Goal: Information Seeking & Learning: Learn about a topic

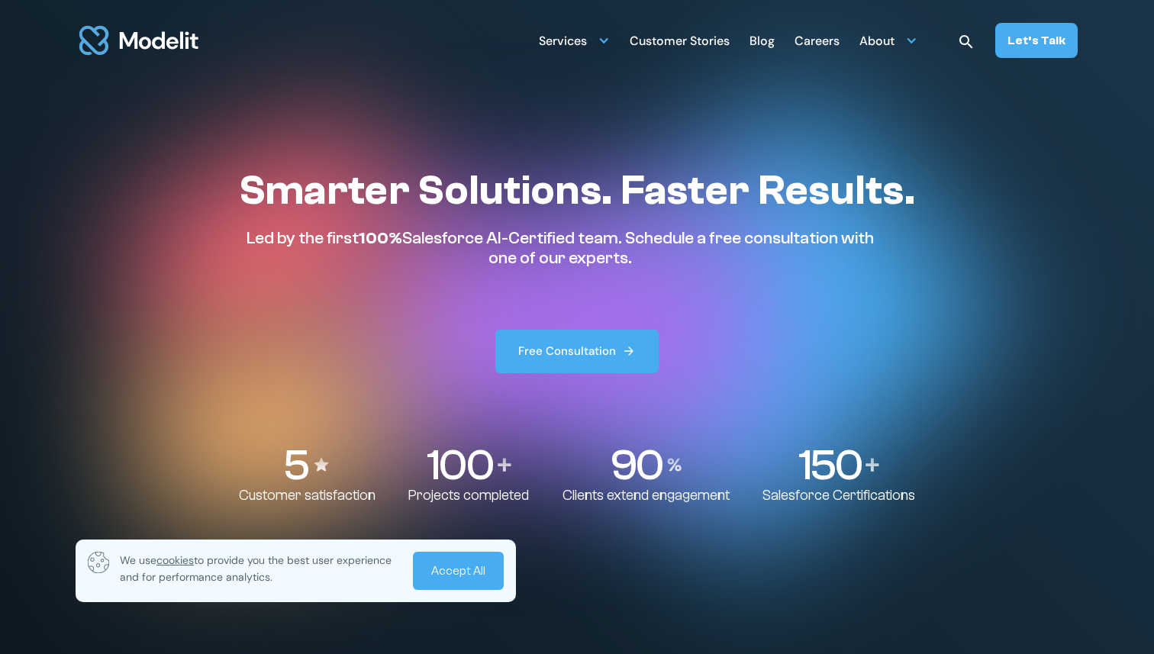
click at [447, 561] on link "Accept All" at bounding box center [458, 571] width 91 height 38
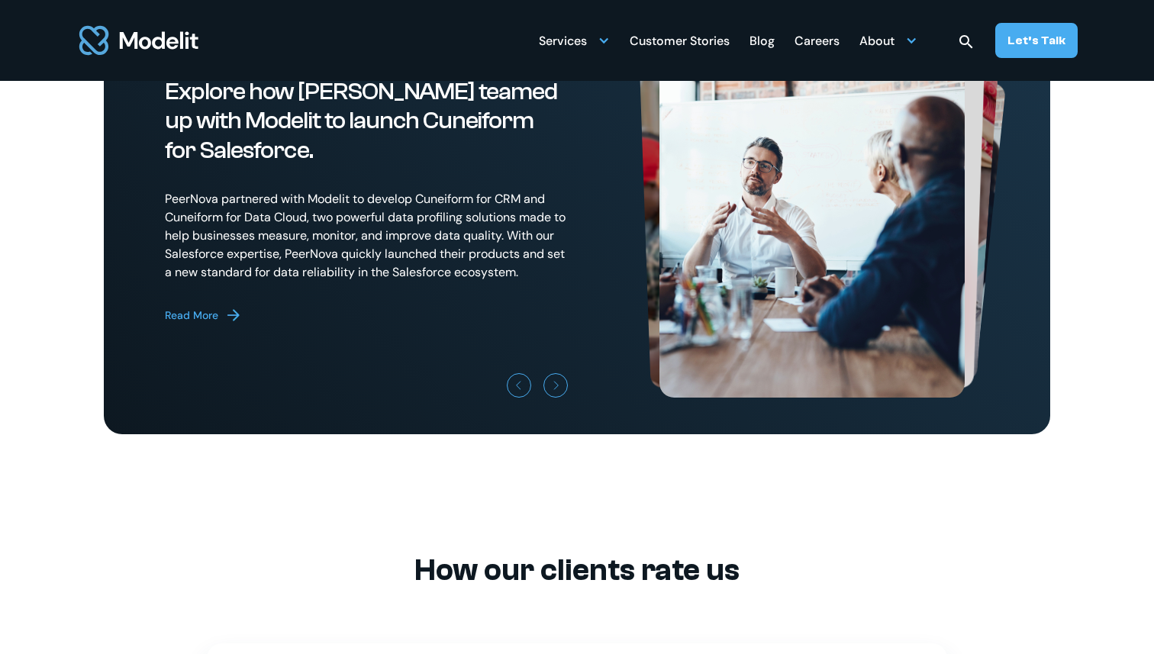
scroll to position [4282, 0]
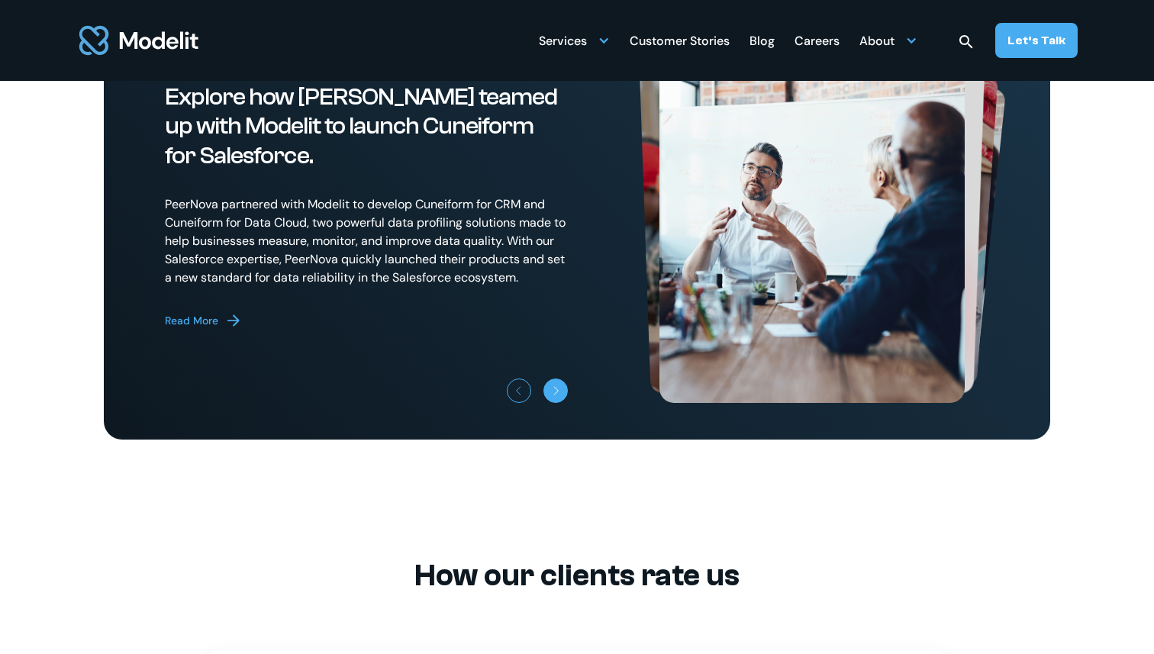
click at [555, 398] on div "Next slide" at bounding box center [556, 393] width 9 height 9
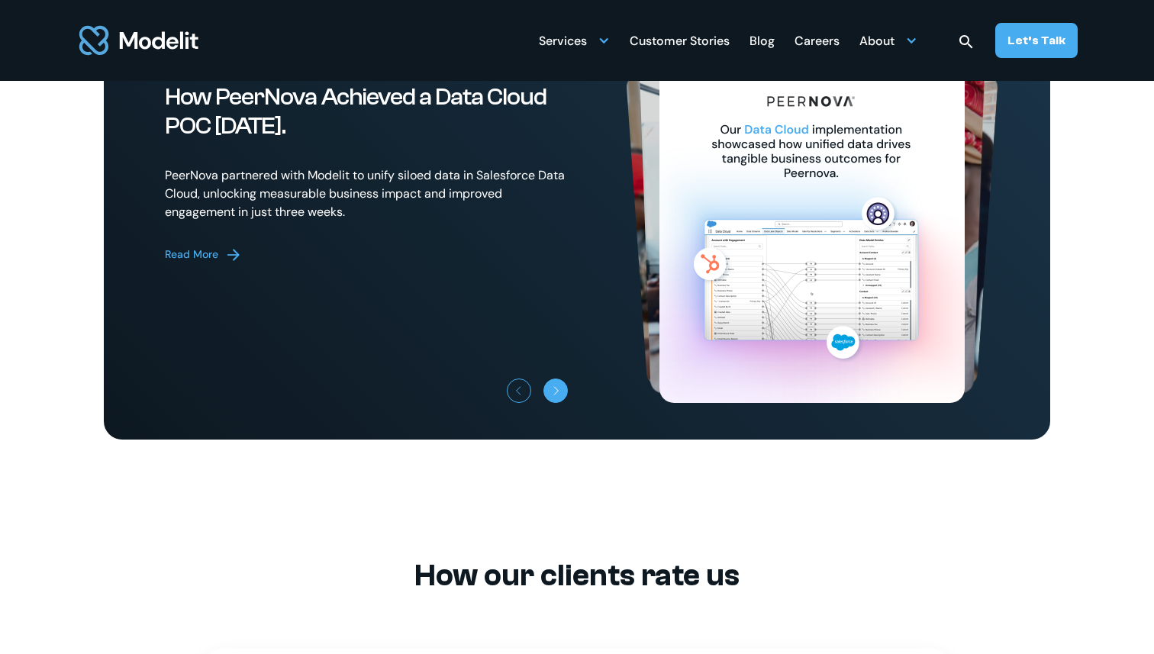
click at [555, 398] on div "Next slide" at bounding box center [556, 393] width 9 height 9
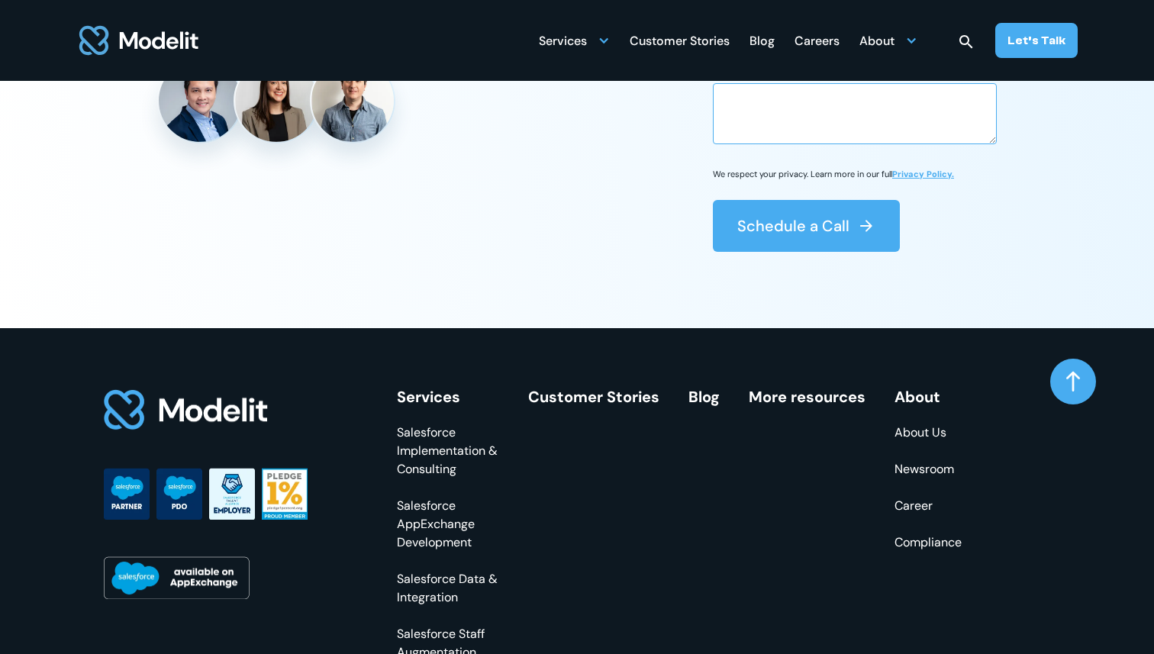
scroll to position [5832, 0]
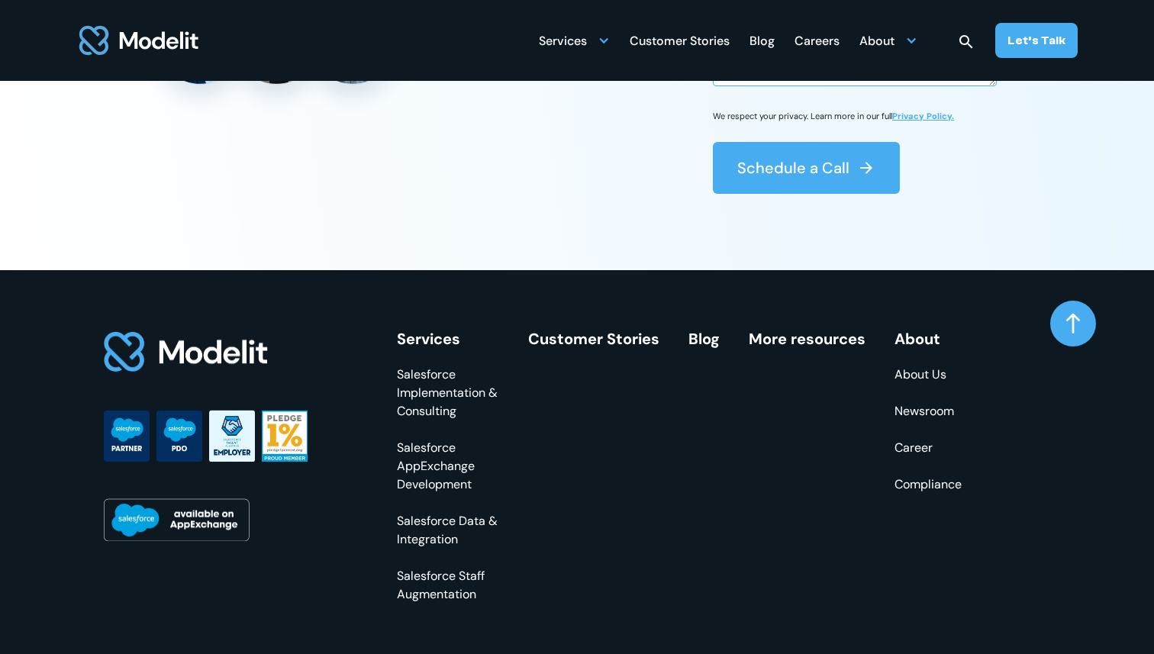
click at [911, 384] on link "About Us" at bounding box center [928, 375] width 67 height 18
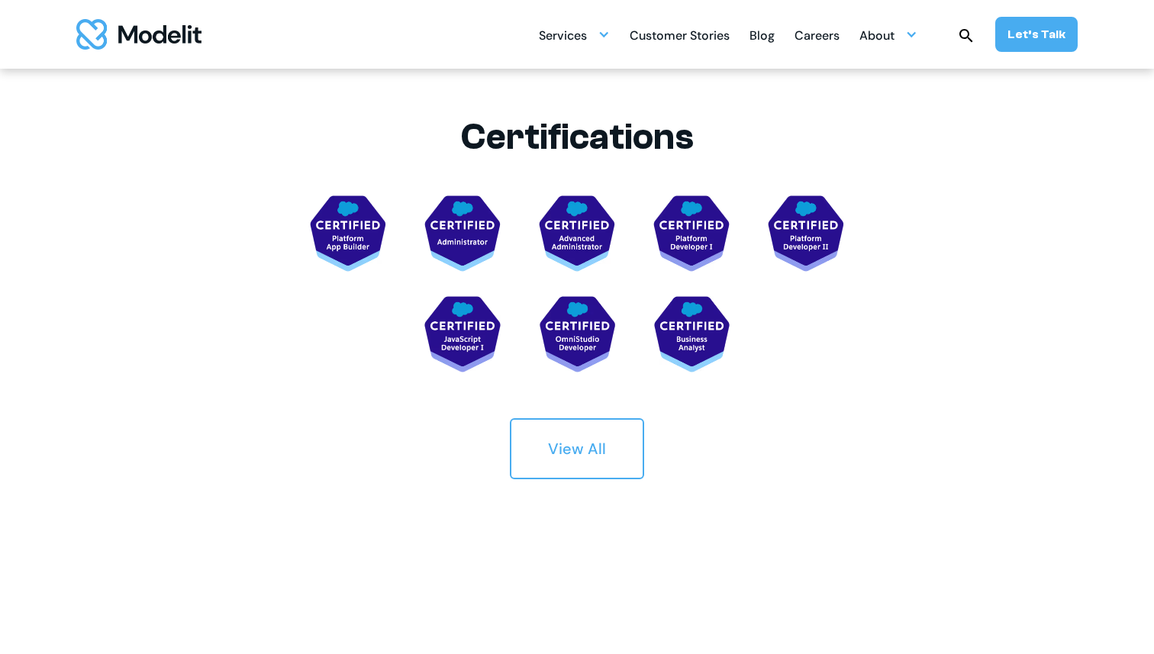
scroll to position [2820, 0]
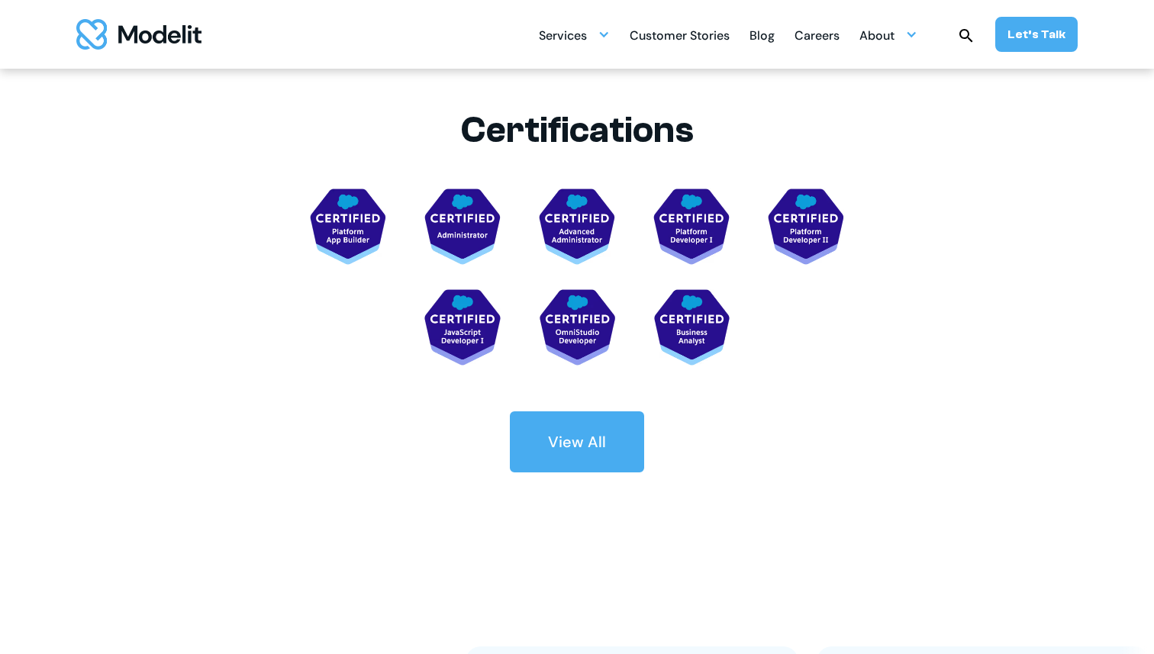
click at [595, 434] on div "View All" at bounding box center [577, 441] width 58 height 21
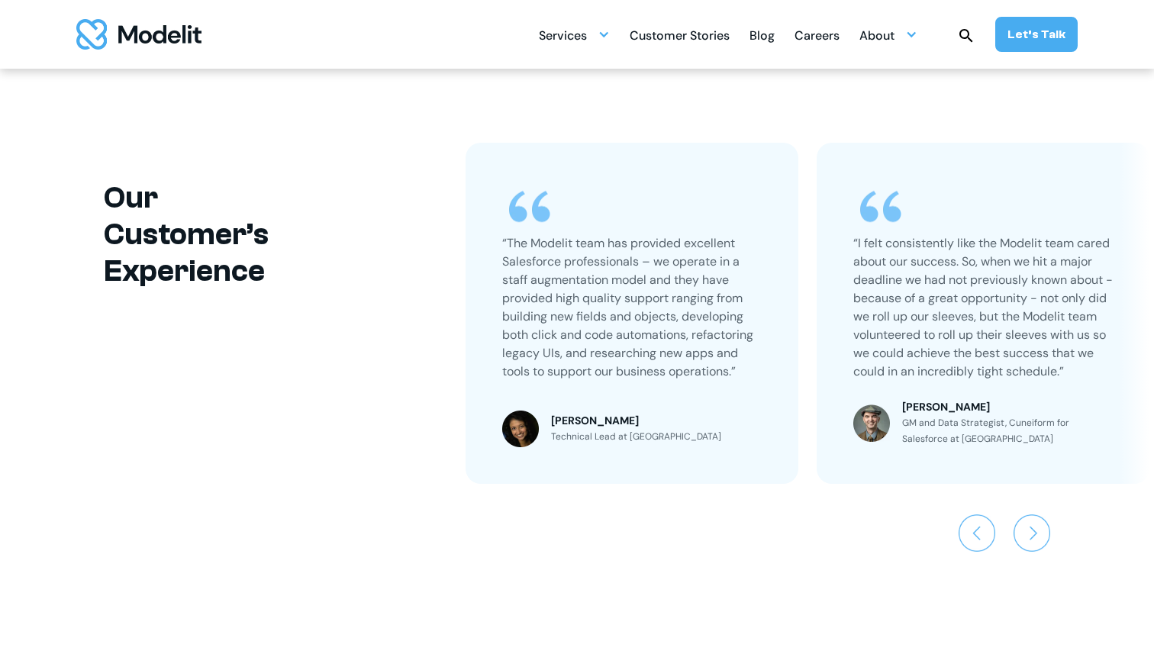
scroll to position [3476, 0]
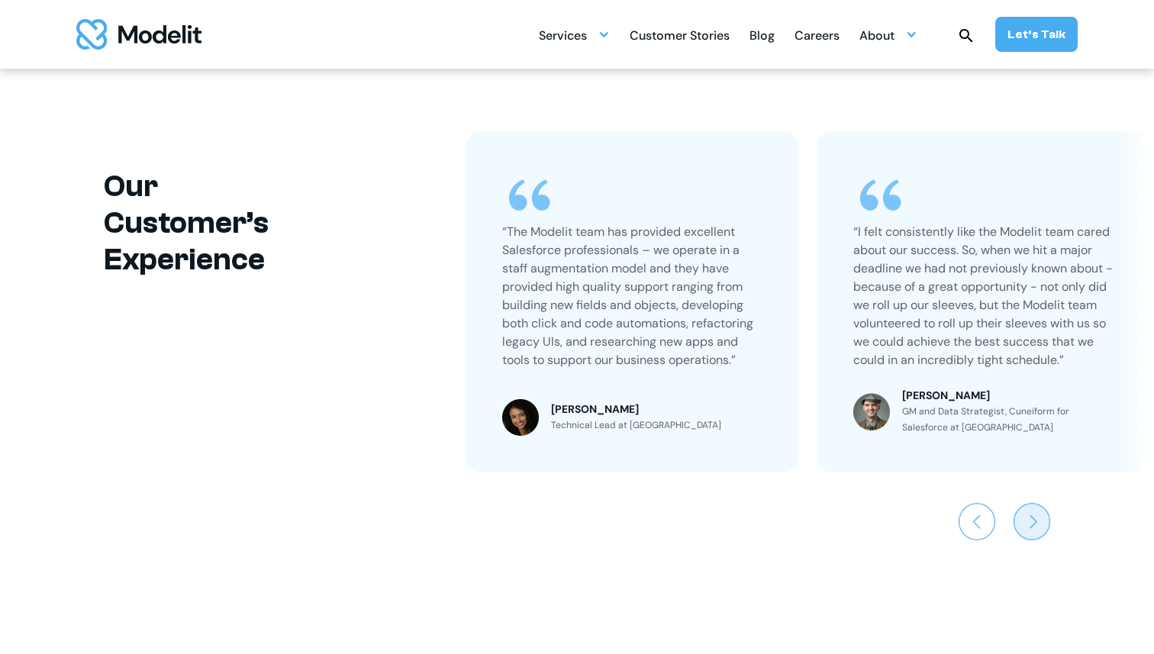
click at [1026, 515] on img "Next slide" at bounding box center [1032, 521] width 37 height 37
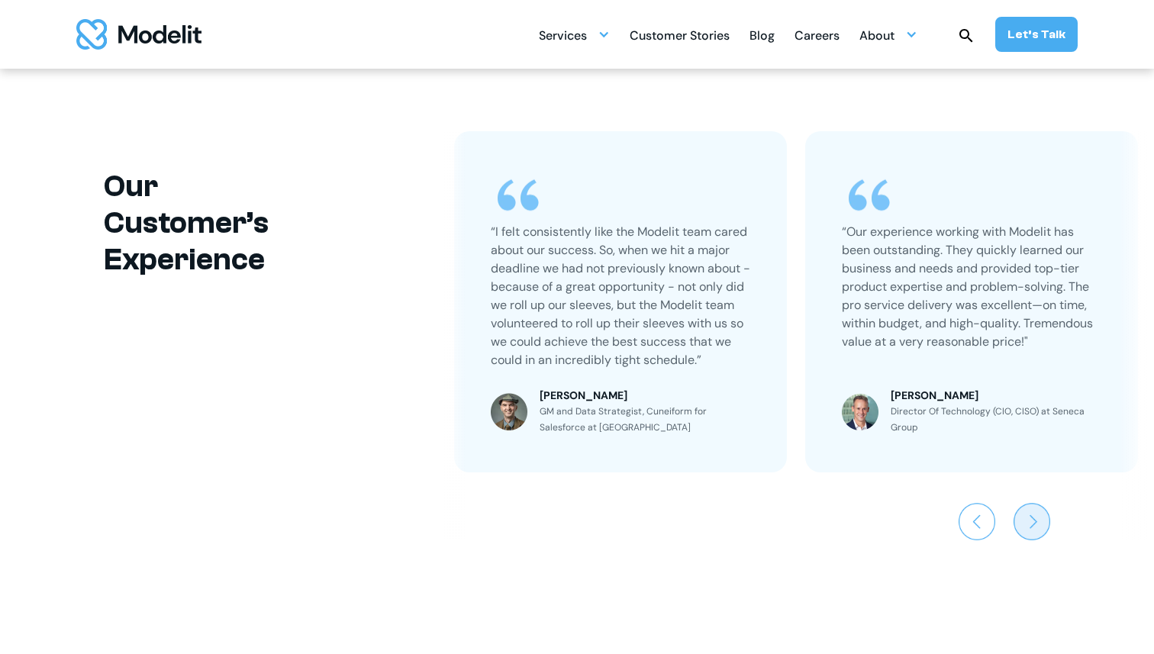
click at [1026, 515] on img "Next slide" at bounding box center [1032, 521] width 37 height 37
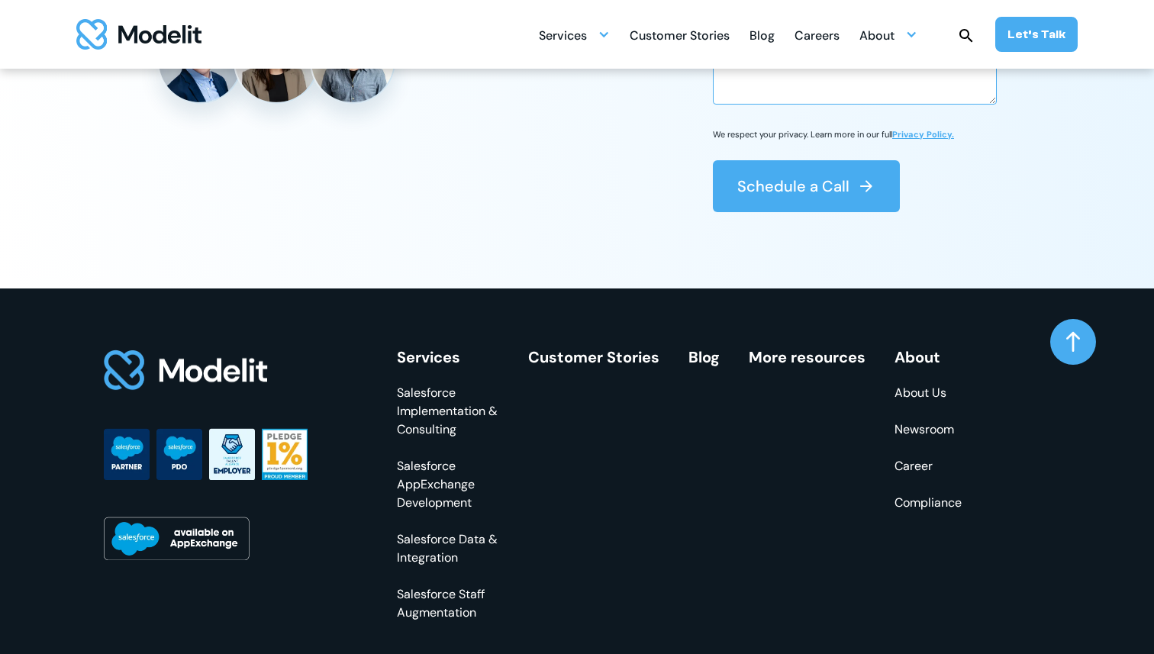
scroll to position [4423, 0]
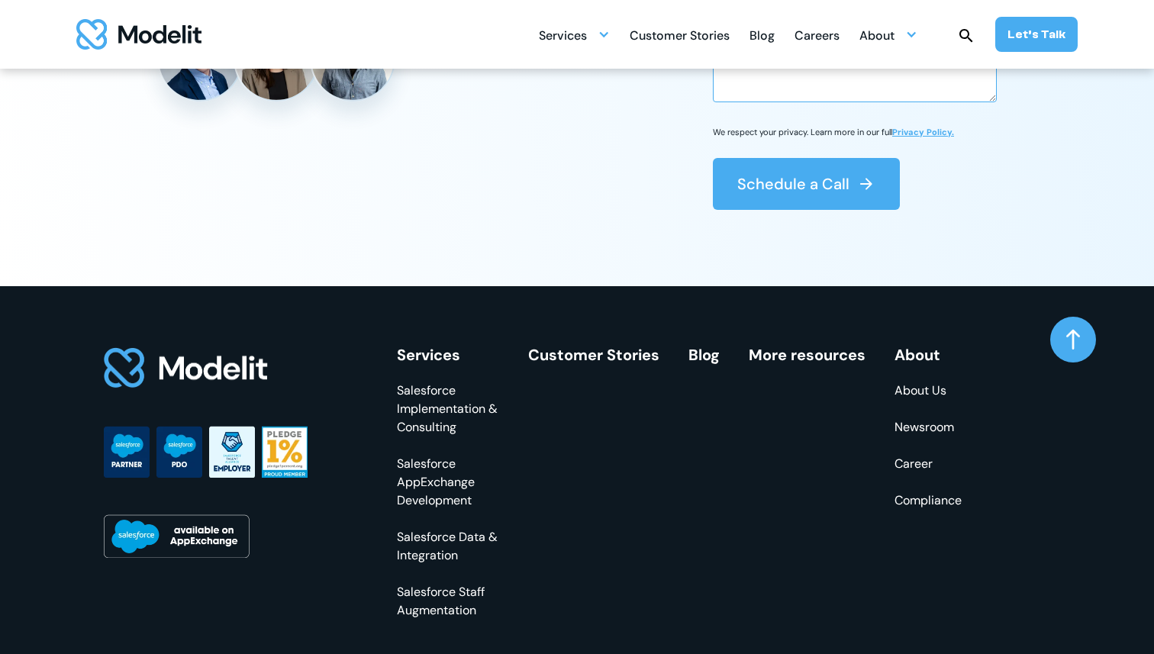
click at [444, 417] on link "Salesforce Implementation & Consulting" at bounding box center [448, 409] width 102 height 55
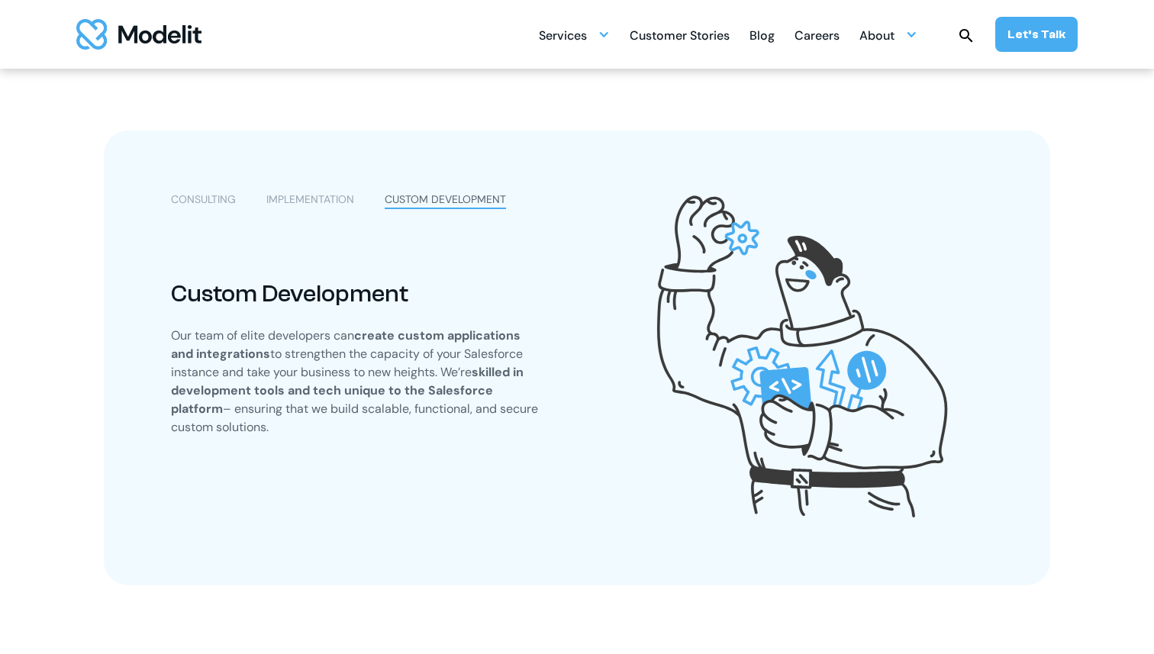
scroll to position [861, 0]
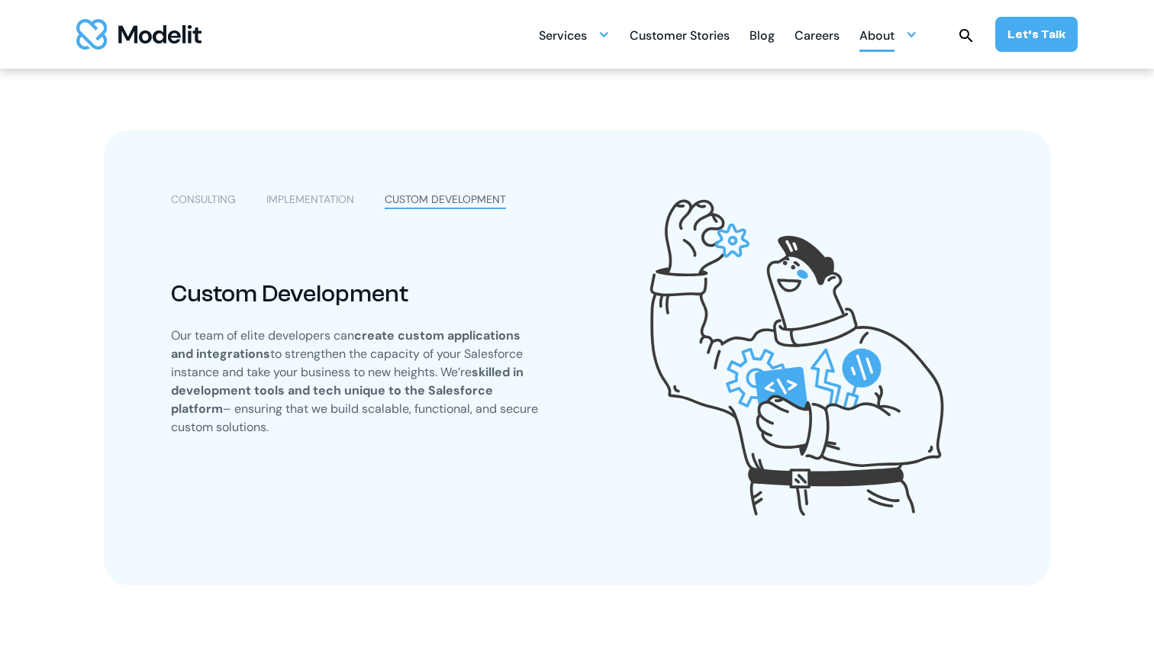
click at [885, 40] on div "About" at bounding box center [877, 37] width 35 height 30
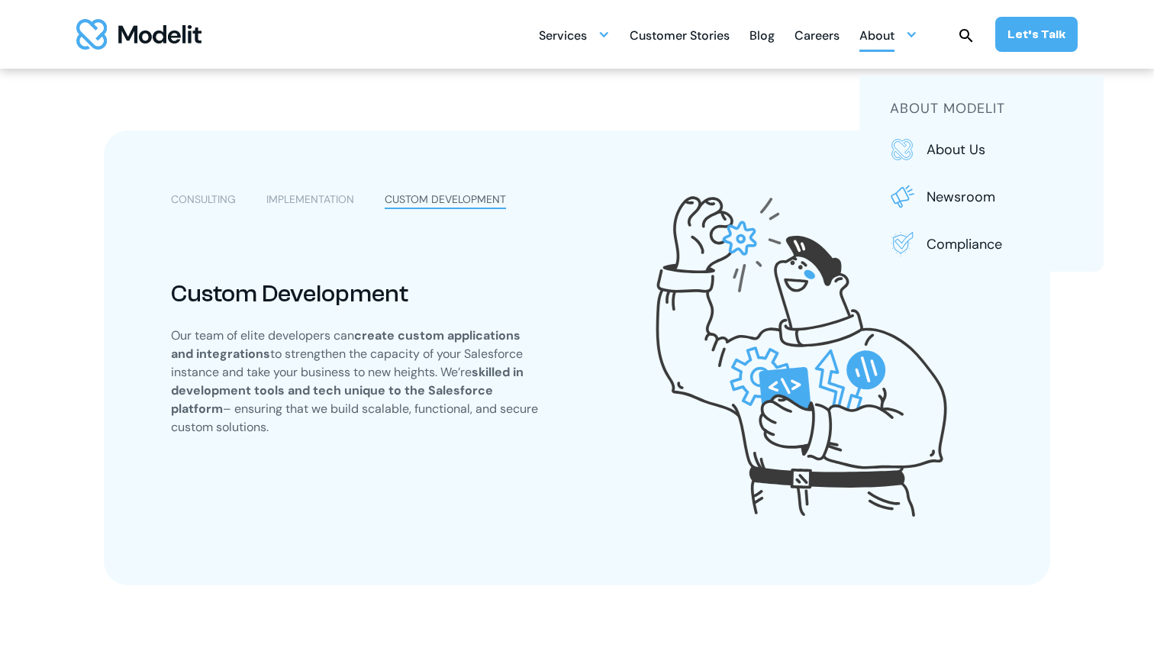
click at [327, 205] on div "IMPLEMENTATION" at bounding box center [310, 200] width 88 height 16
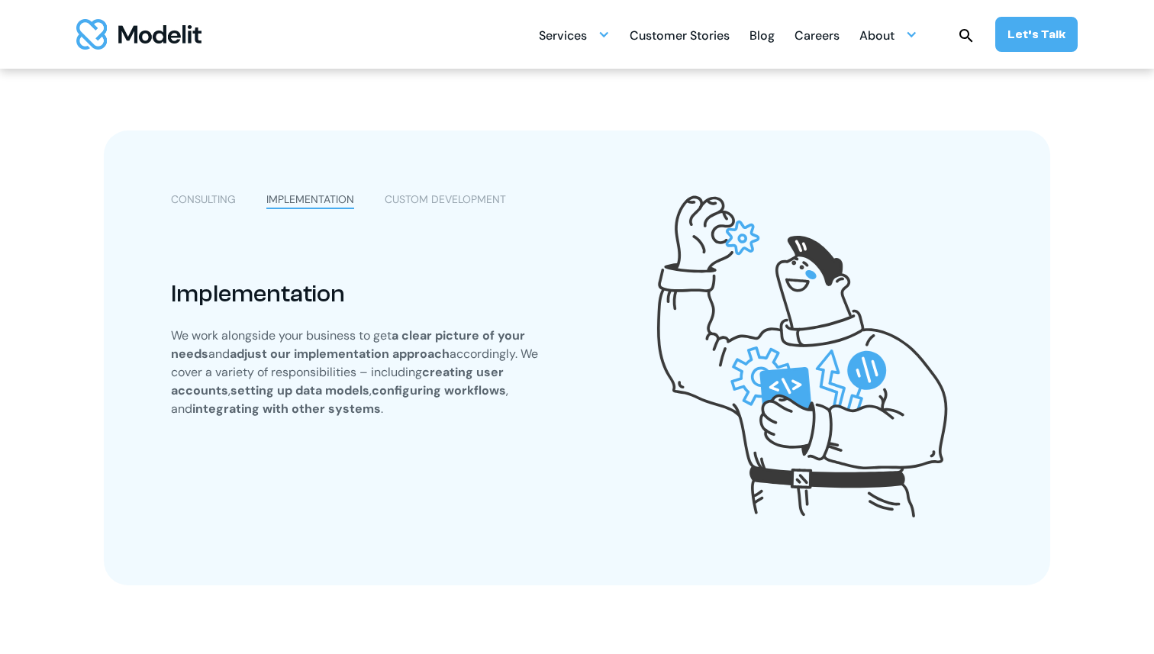
click at [221, 202] on div "CONSULTING" at bounding box center [203, 200] width 65 height 16
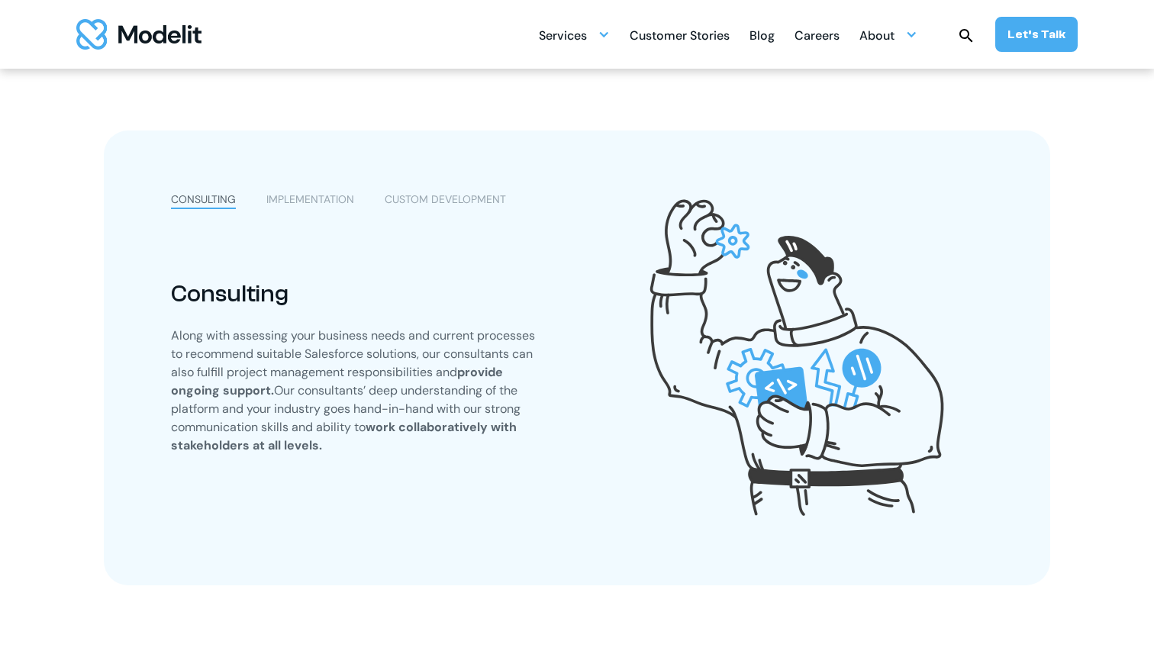
scroll to position [1127, 0]
click at [583, 32] on div "Services" at bounding box center [563, 37] width 48 height 30
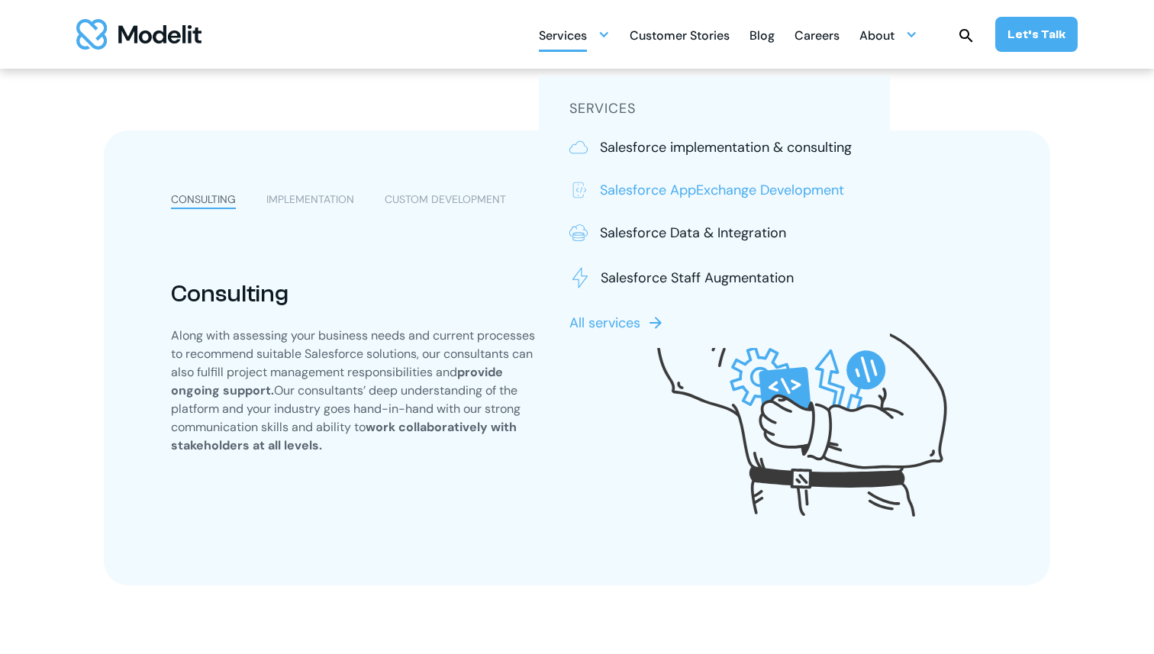
click at [641, 192] on p "Salesforce AppExchange Development" at bounding box center [722, 190] width 244 height 20
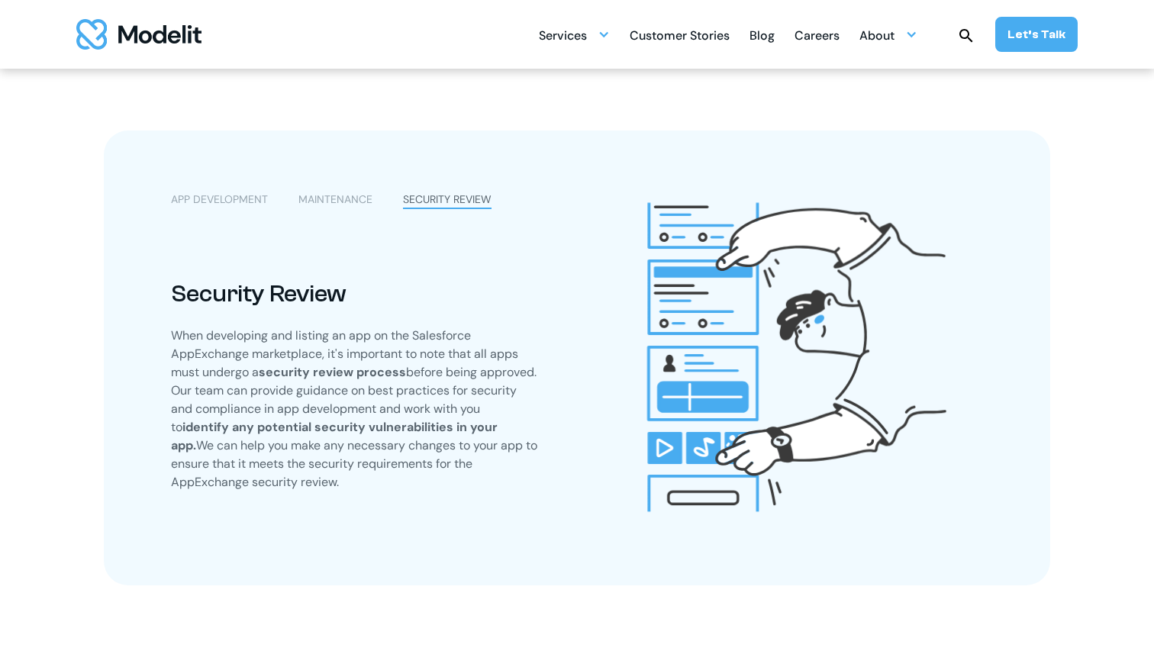
scroll to position [1358, 0]
